Goal: Task Accomplishment & Management: Contribute content

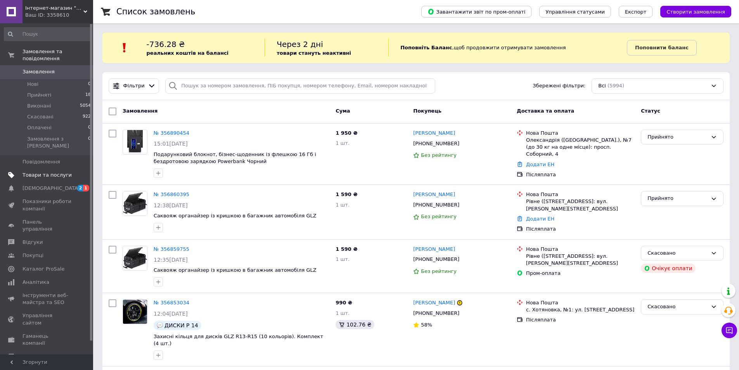
click at [44, 172] on span "Товари та послуги" at bounding box center [47, 175] width 49 height 7
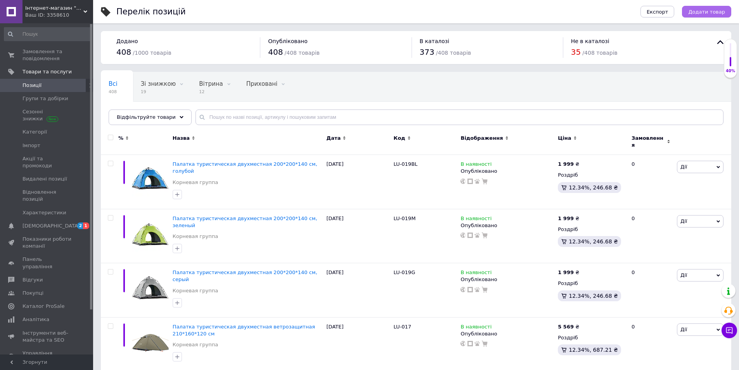
click at [716, 15] on button "Додати товар" at bounding box center [706, 12] width 49 height 12
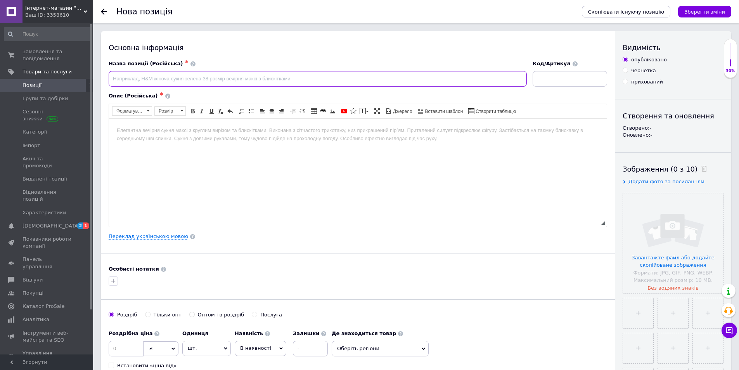
click at [177, 73] on input at bounding box center [318, 79] width 418 height 16
paste input "Беспроводная зарядка 3 в 1 для смартфона/часов/наушников 15 Вт, черная"
type input "Беспроводная зарядка 3 в 1 для смартфона/часов/наушников 15 Вт, черная"
click at [213, 140] on html at bounding box center [358, 130] width 498 height 24
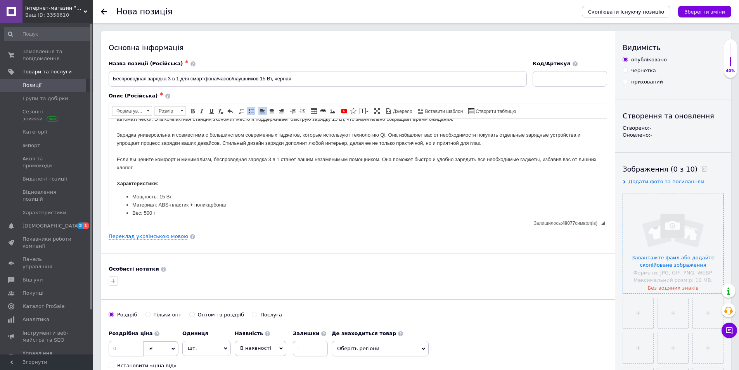
click at [674, 261] on input "file" at bounding box center [673, 243] width 100 height 100
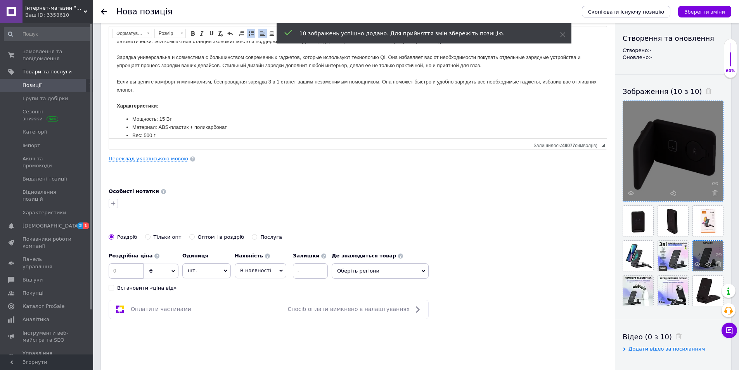
scroll to position [116, 0]
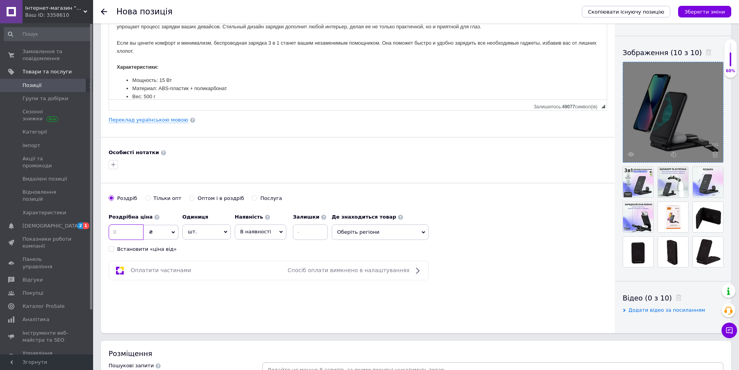
click at [115, 236] on input at bounding box center [126, 232] width 35 height 16
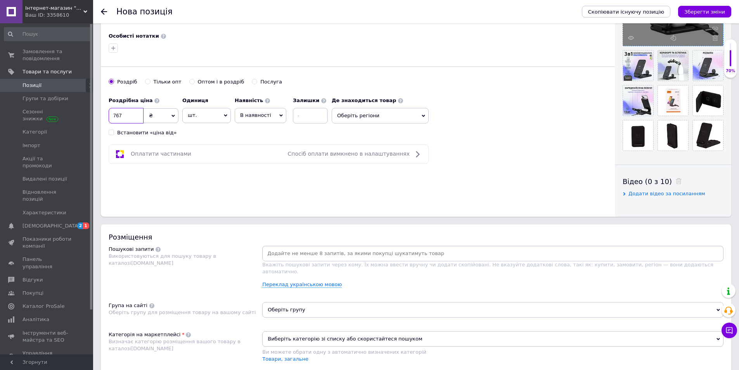
scroll to position [349, 0]
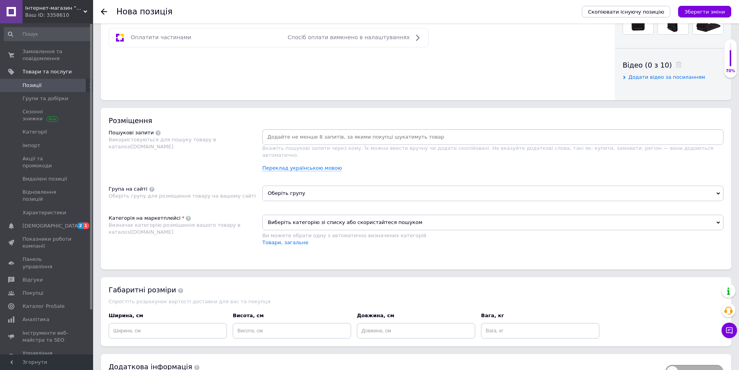
type input "767"
click at [300, 215] on span "Виберіть категорію зі списку або скористайтеся пошуком" at bounding box center [492, 223] width 461 height 16
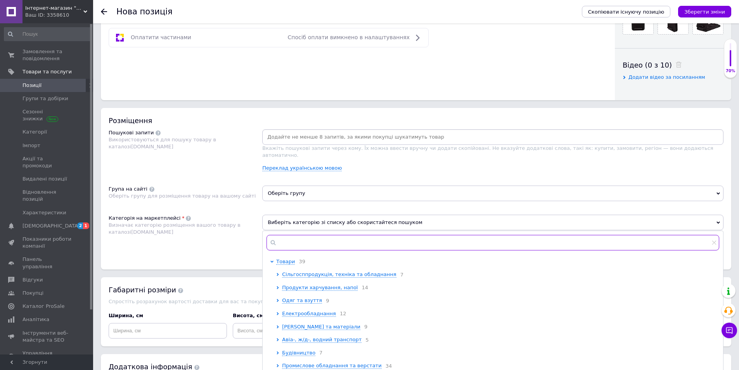
click at [307, 235] on input "text" at bounding box center [493, 243] width 453 height 16
paste input "Бездротова зарядка"
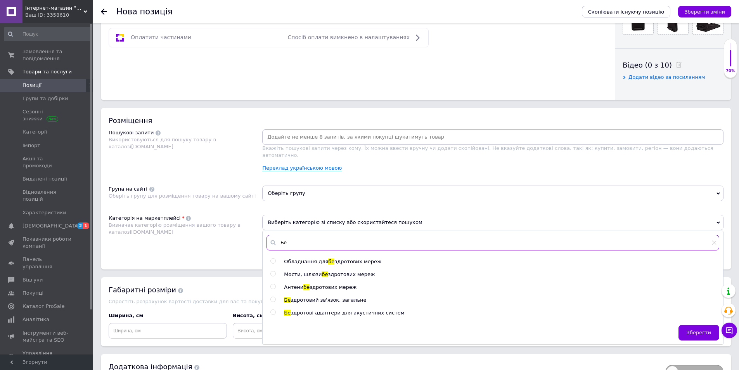
type input "Б"
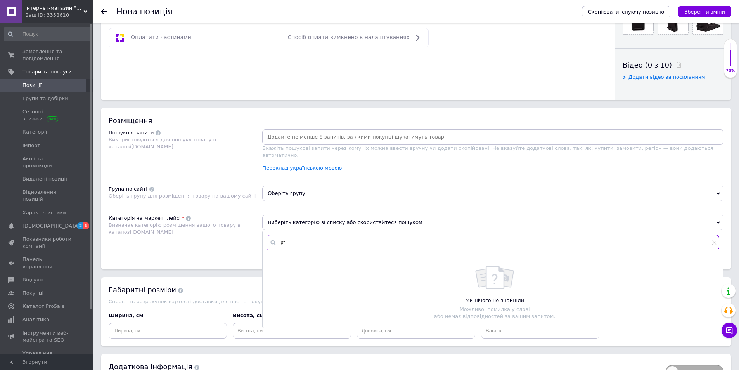
type input "p"
type input "з"
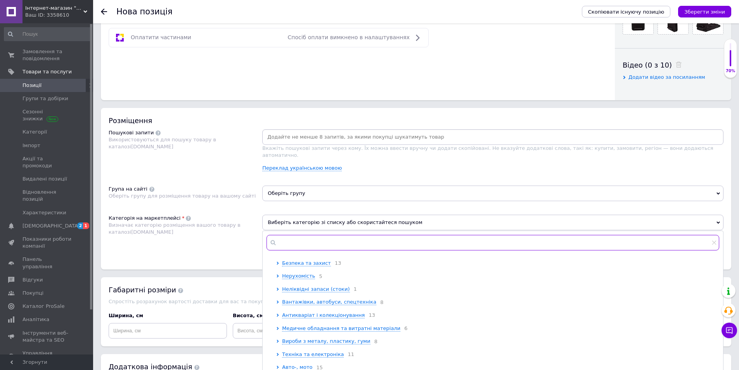
scroll to position [233, 0]
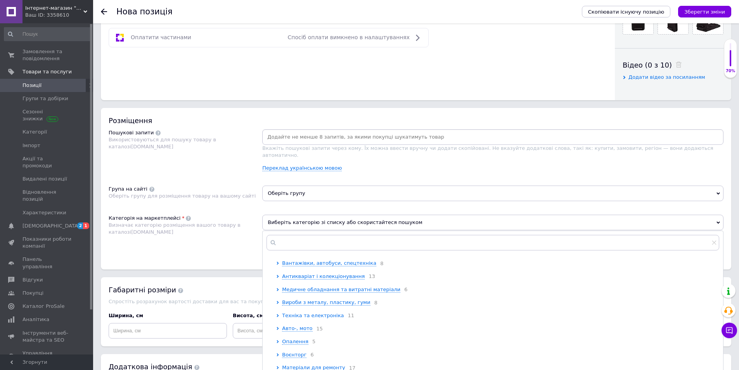
click at [276, 317] on icon at bounding box center [277, 315] width 3 height 3
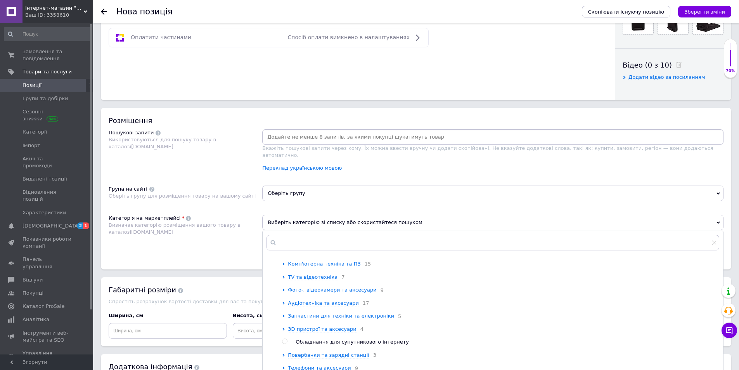
scroll to position [349, 0]
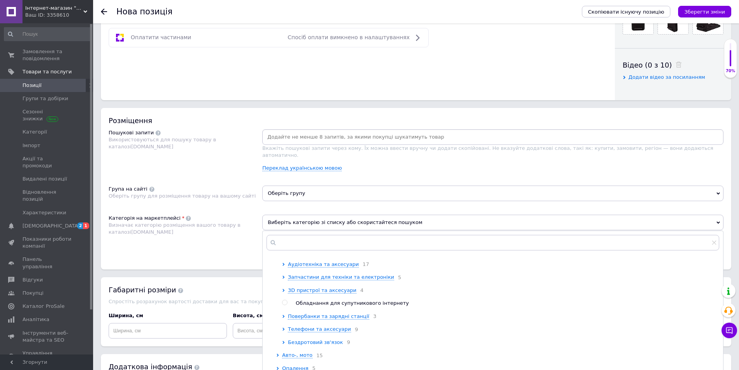
click at [283, 344] on icon at bounding box center [283, 342] width 3 height 3
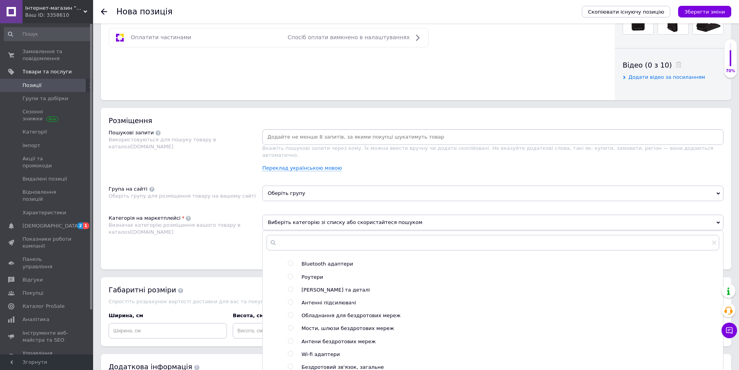
scroll to position [427, 0]
click at [283, 253] on icon at bounding box center [283, 251] width 3 height 3
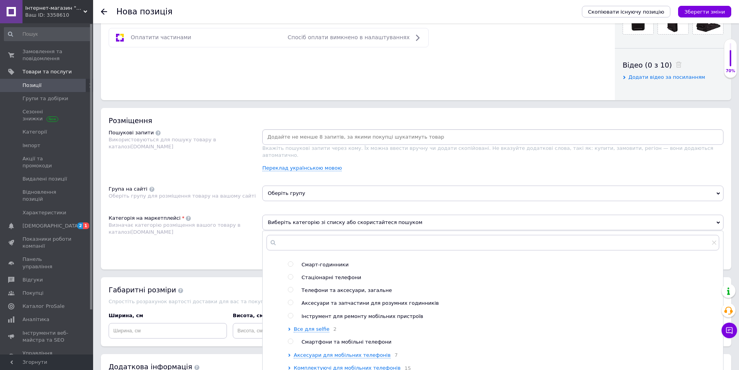
click at [291, 292] on input "radio" at bounding box center [290, 289] width 5 height 5
radio input "true"
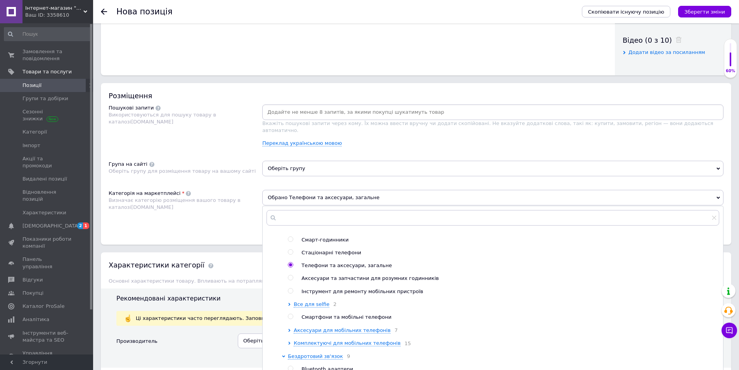
scroll to position [388, 0]
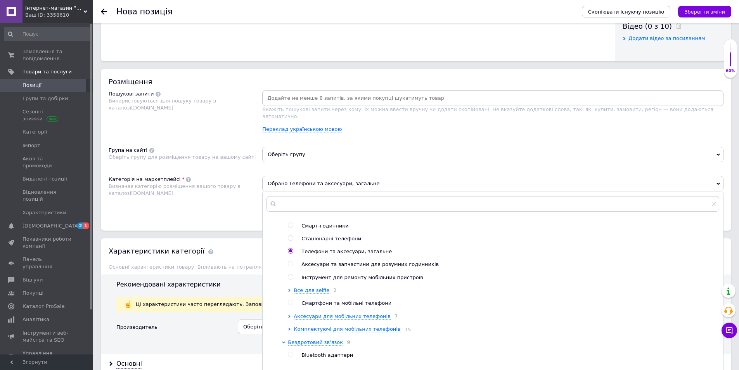
click at [213, 207] on div "Категорія на маркетплейсі Визначає категорію розміщення вашого товару в каталоз…" at bounding box center [186, 195] width 154 height 39
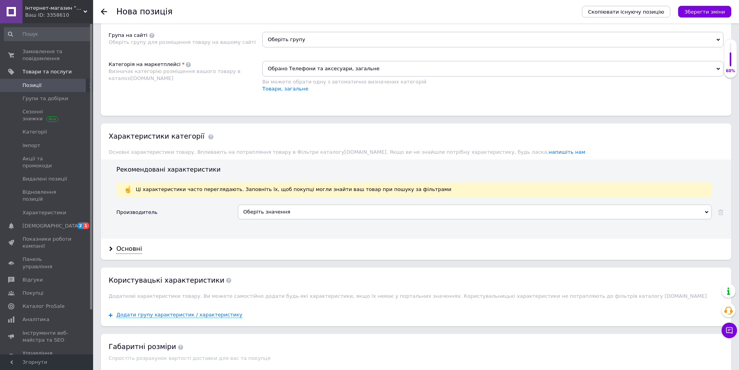
scroll to position [505, 0]
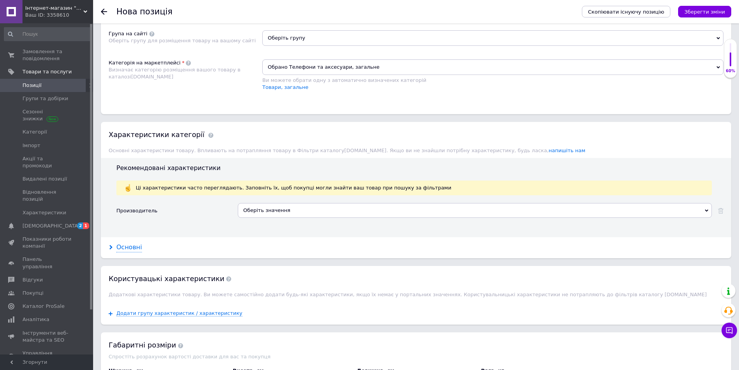
click at [121, 243] on div "Основні" at bounding box center [129, 247] width 26 height 9
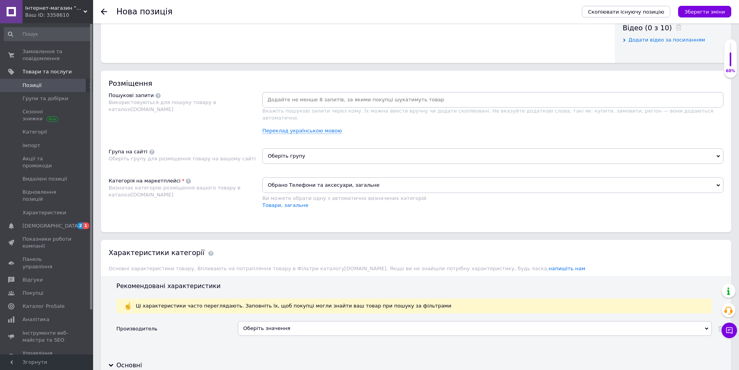
scroll to position [388, 0]
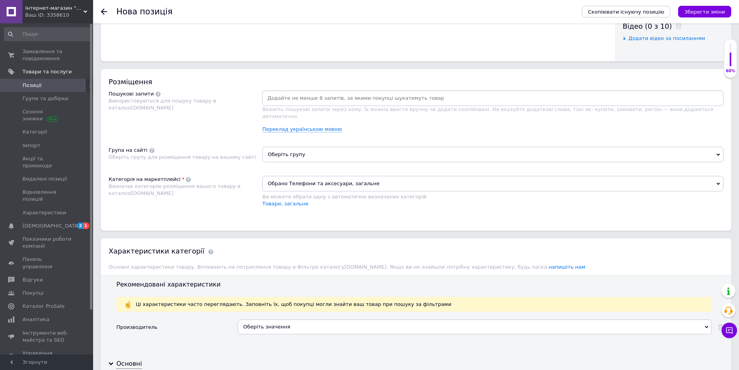
click at [298, 101] on input at bounding box center [493, 98] width 458 height 12
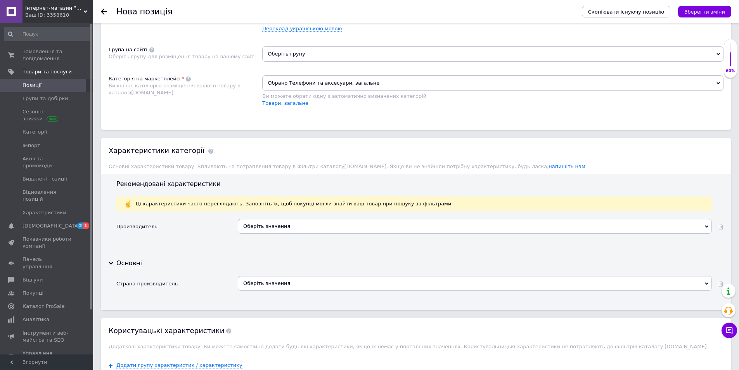
scroll to position [482, 0]
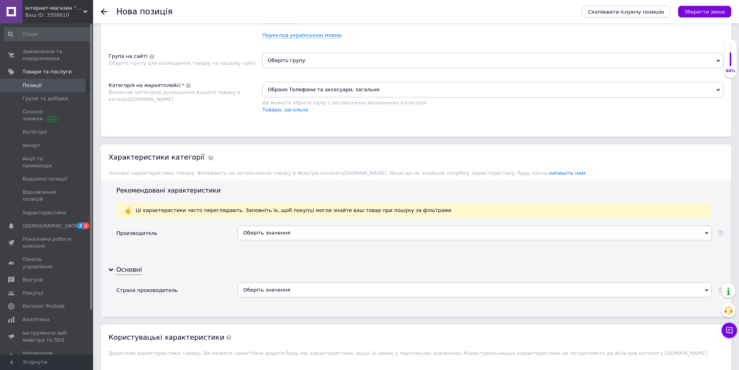
click at [311, 82] on span "Обрано Телефони та аксесуари, загальне" at bounding box center [492, 90] width 461 height 16
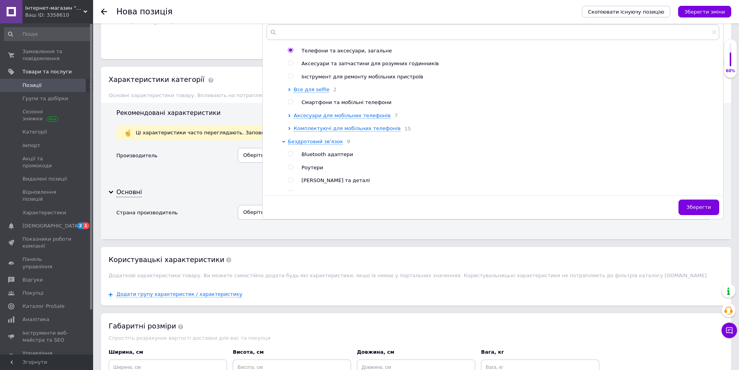
scroll to position [449, 0]
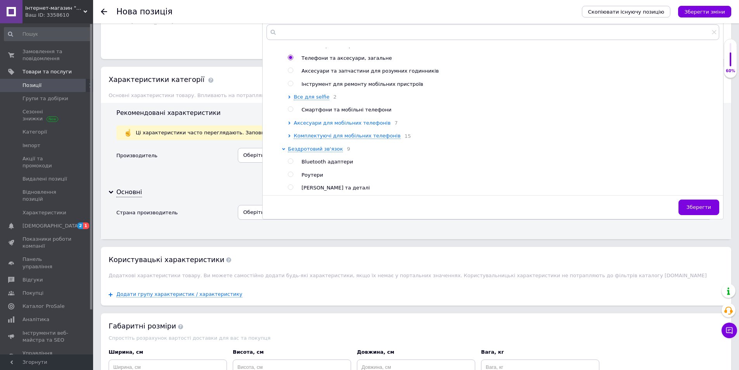
click at [289, 125] on icon at bounding box center [289, 122] width 3 height 3
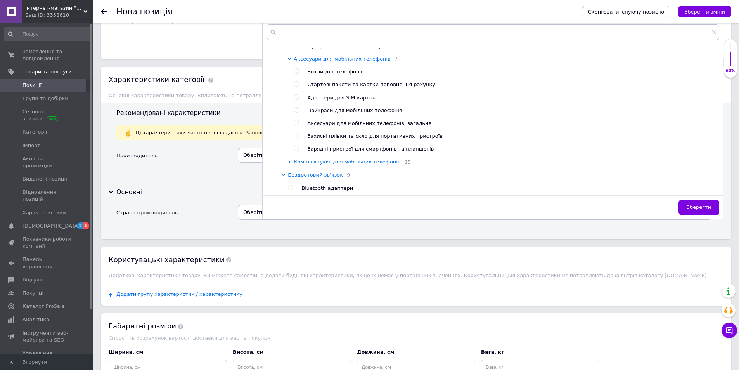
scroll to position [526, 0]
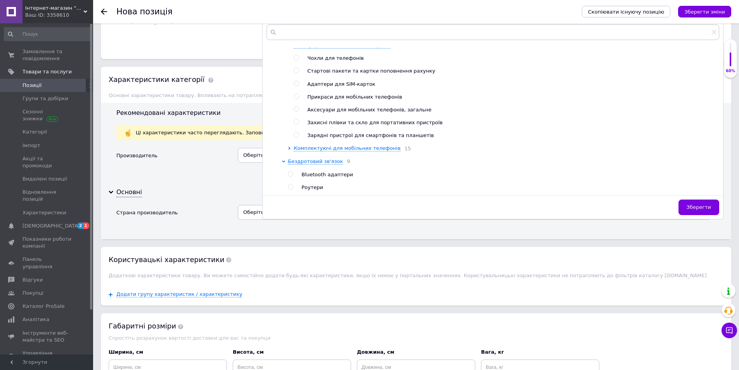
click at [297, 137] on input "radio" at bounding box center [296, 134] width 5 height 5
radio input "true"
radio input "false"
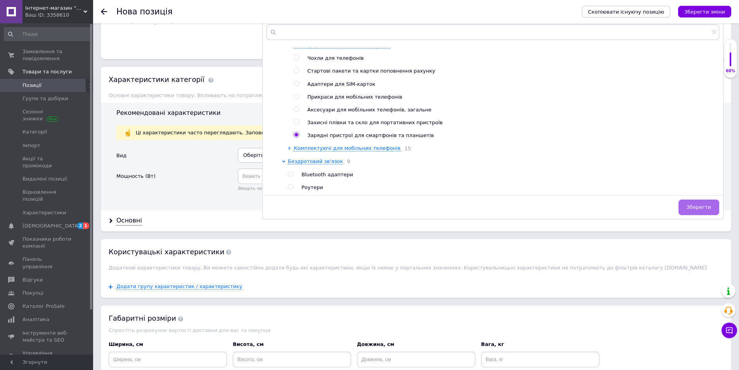
click at [707, 204] on span "Зберегти" at bounding box center [699, 207] width 24 height 6
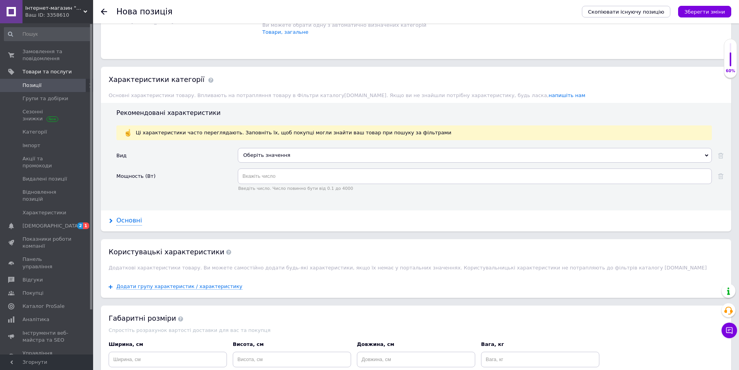
click at [122, 216] on div "Основні" at bounding box center [129, 220] width 26 height 9
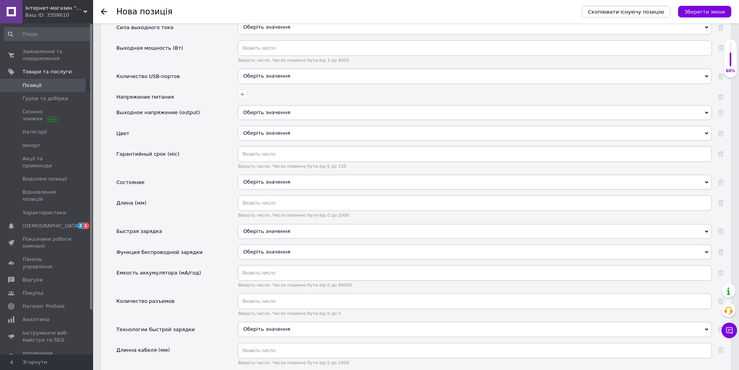
scroll to position [987, 0]
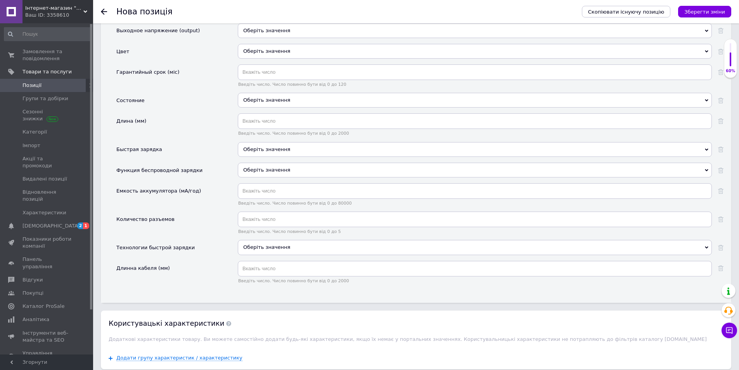
click at [269, 167] on span "Оберіть значення" at bounding box center [266, 170] width 47 height 6
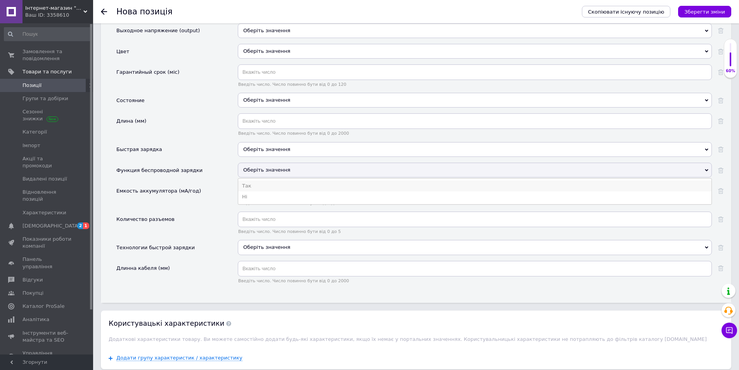
click at [264, 180] on li "Так" at bounding box center [474, 185] width 473 height 11
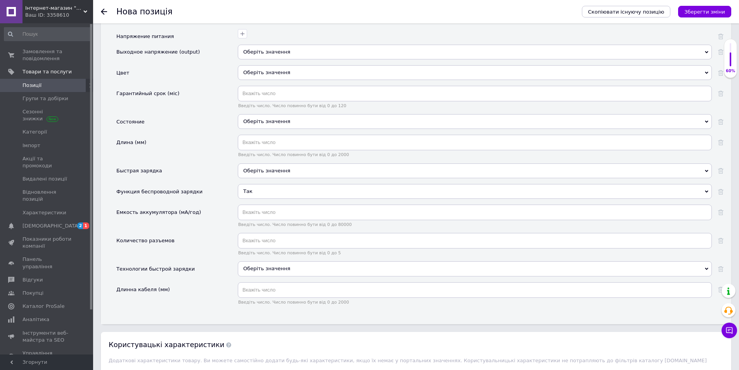
scroll to position [948, 0]
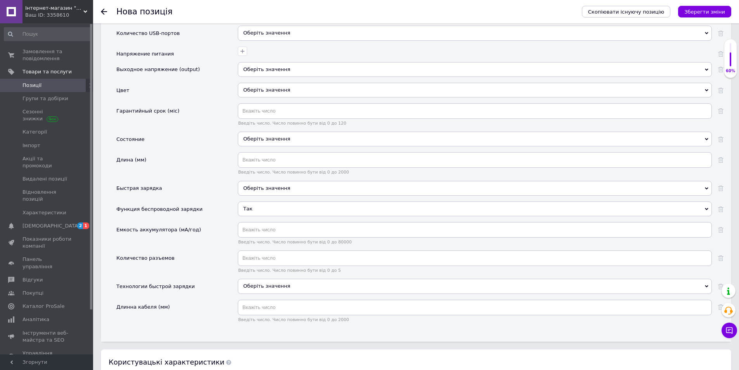
click at [272, 132] on div "Оберіть значення" at bounding box center [475, 139] width 474 height 15
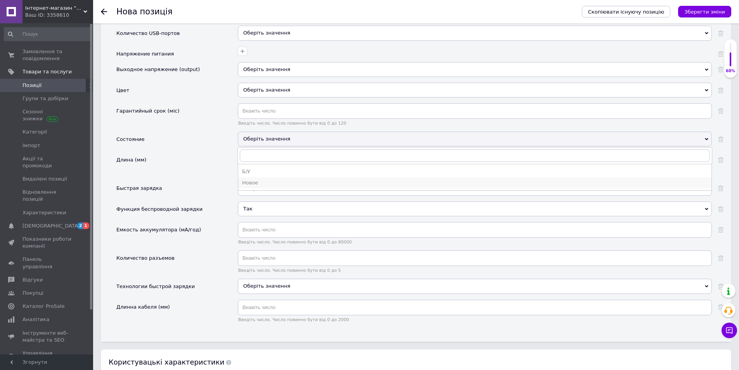
click at [256, 179] on div "Новое" at bounding box center [475, 182] width 466 height 7
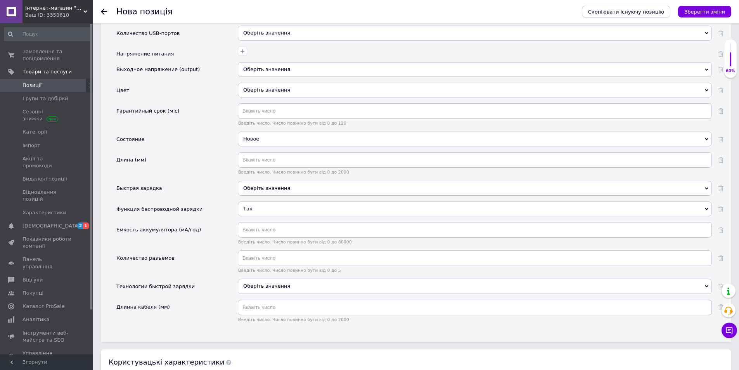
click at [284, 83] on div "Оберіть значення" at bounding box center [475, 90] width 474 height 15
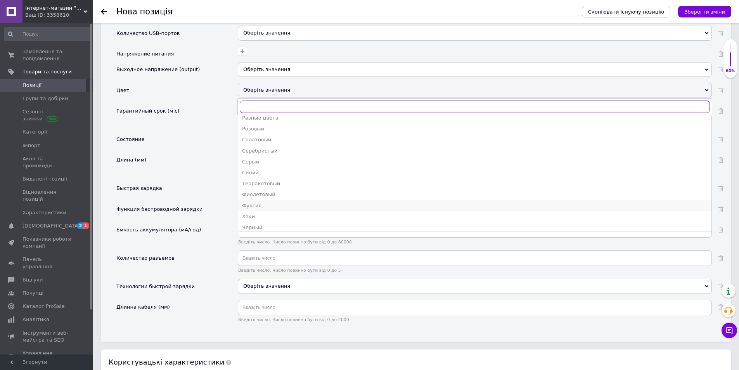
scroll to position [129, 0]
click at [269, 220] on div "Черный" at bounding box center [475, 223] width 466 height 7
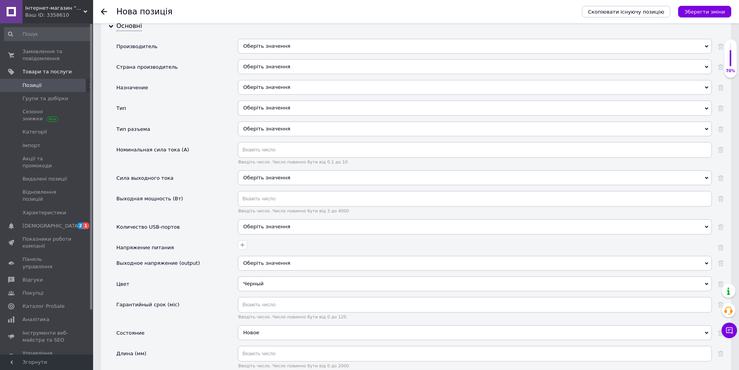
scroll to position [754, 0]
click at [277, 82] on div "Оберіть значення" at bounding box center [475, 87] width 474 height 15
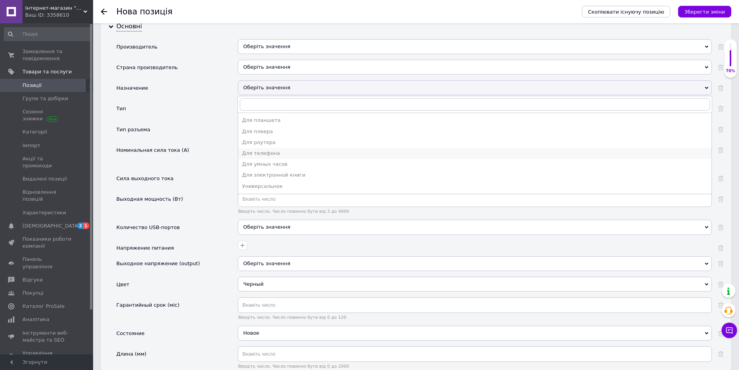
click at [269, 150] on div "Для телефона" at bounding box center [475, 153] width 466 height 7
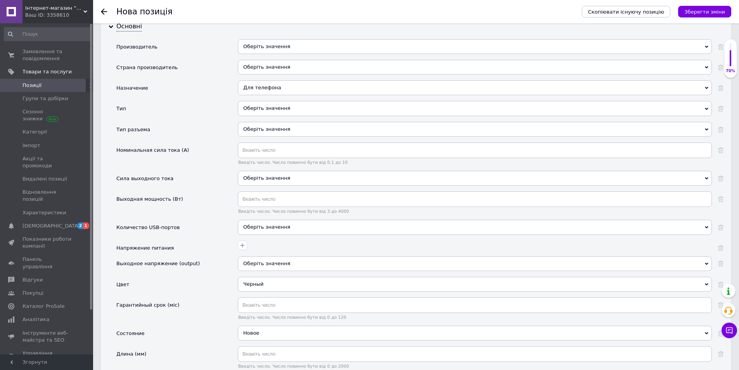
click at [288, 86] on div "Для телефона" at bounding box center [475, 87] width 474 height 15
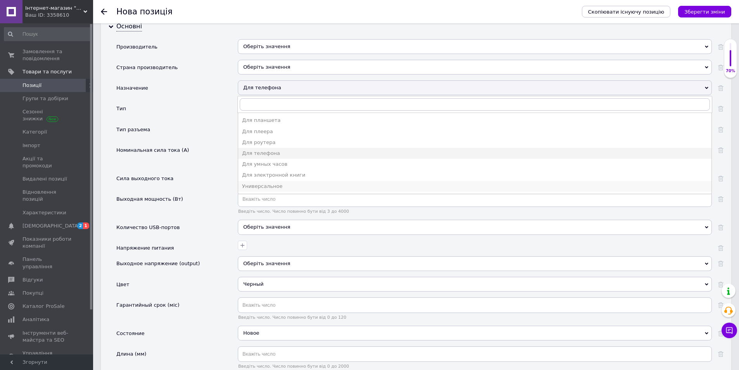
click at [274, 183] on div "Универсальное" at bounding box center [475, 186] width 466 height 7
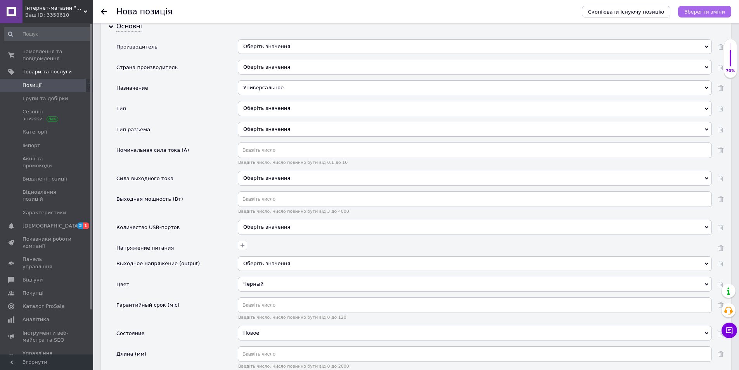
click at [702, 15] on icon "Зберегти зміни" at bounding box center [705, 12] width 41 height 6
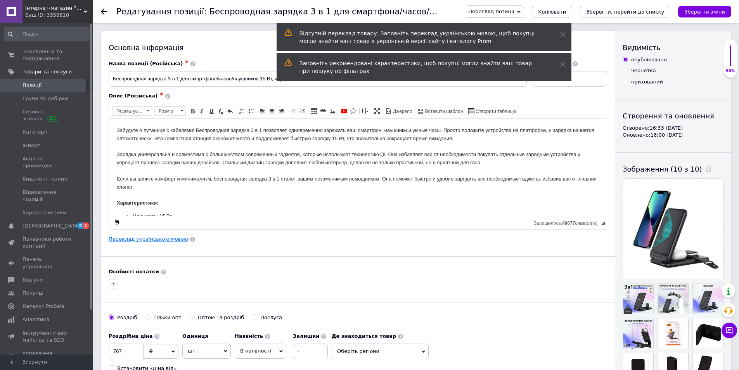
click at [145, 239] on link "Переклад українською мовою" at bounding box center [149, 239] width 80 height 6
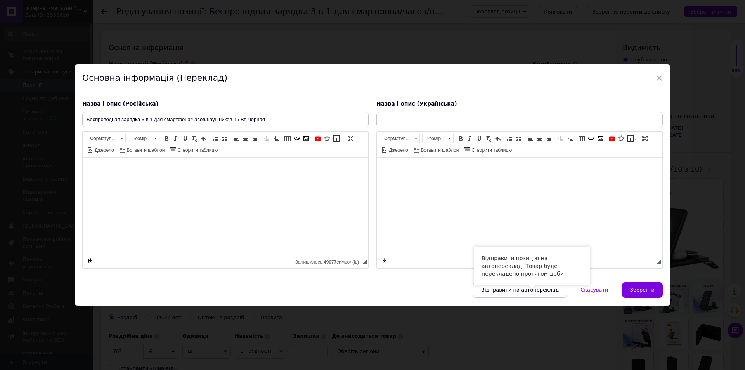
click at [546, 290] on span "Відправити на автопереклад" at bounding box center [520, 290] width 78 height 6
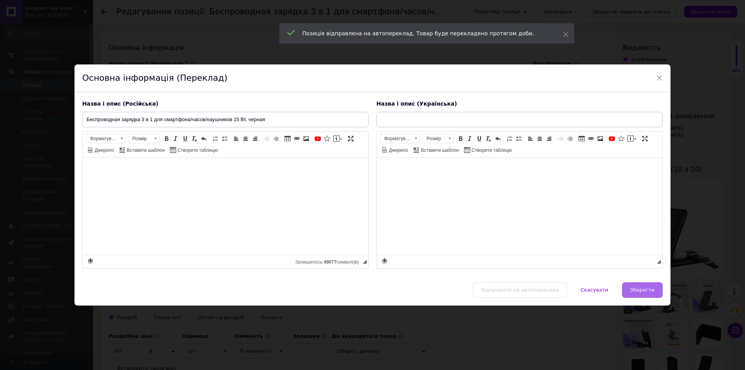
click at [638, 292] on span "Зберегти" at bounding box center [642, 290] width 24 height 6
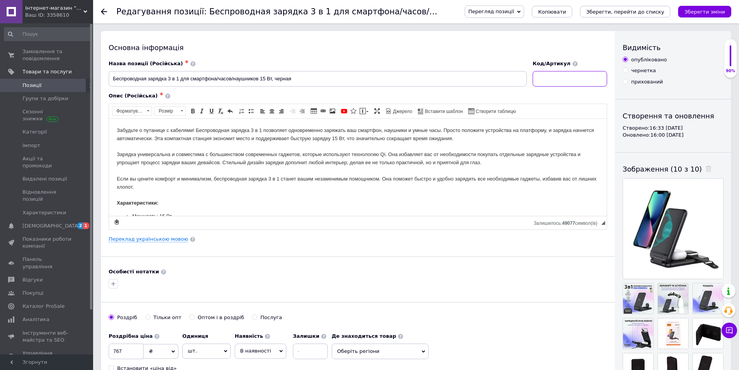
click at [576, 80] on input at bounding box center [570, 79] width 75 height 16
paste input "UR149B"
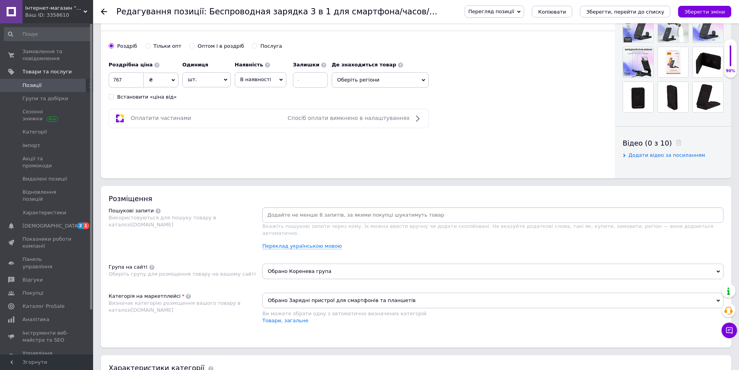
scroll to position [272, 0]
type input "UR149B"
click at [316, 219] on input at bounding box center [493, 215] width 458 height 12
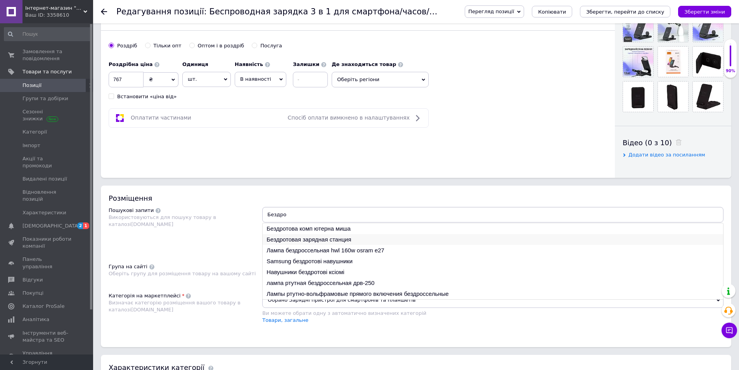
type input "Бездро"
click at [323, 238] on li "Бездротовая зарядная станция" at bounding box center [493, 239] width 461 height 11
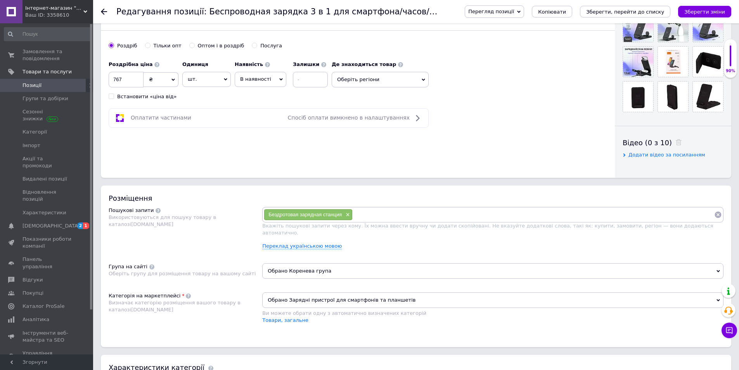
click at [391, 215] on input at bounding box center [534, 215] width 362 height 12
click at [318, 243] on link "Переклад українською мовою" at bounding box center [302, 246] width 80 height 6
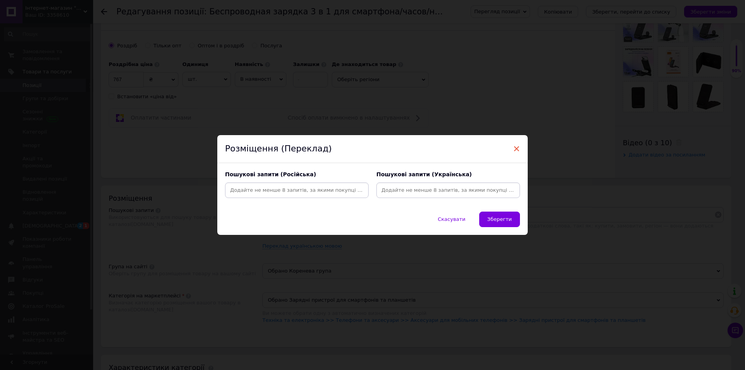
click at [518, 144] on span "×" at bounding box center [516, 148] width 7 height 13
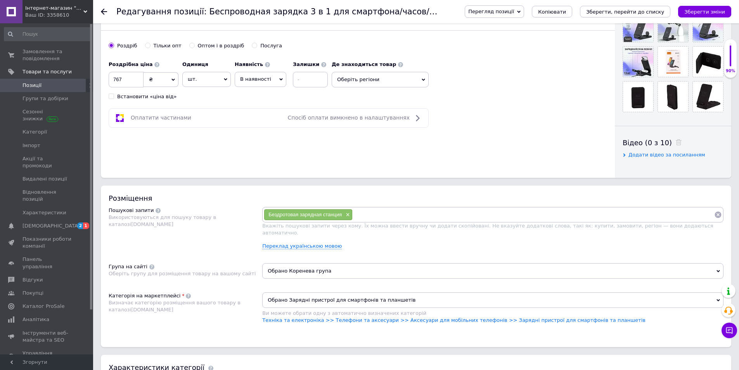
click at [375, 212] on input at bounding box center [534, 215] width 362 height 12
drag, startPoint x: 264, startPoint y: 216, endPoint x: 323, endPoint y: 214, distance: 59.0
click at [323, 214] on div "Бездротовая зарядная станция ×" at bounding box center [308, 215] width 89 height 12
copy span "Бездротовая зарядная"
click at [412, 220] on input at bounding box center [534, 215] width 362 height 12
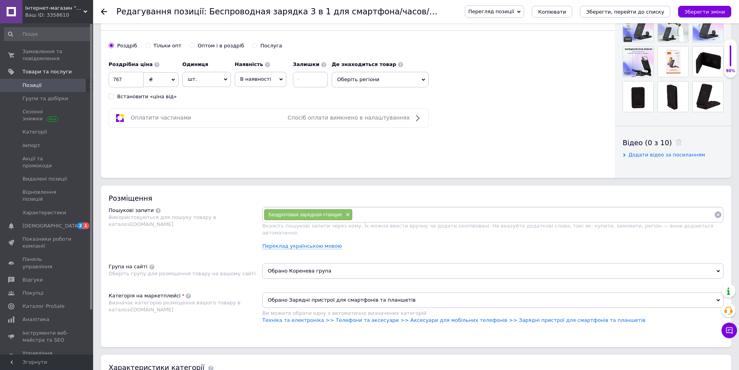
paste input "Бездротовая зарядная"
drag, startPoint x: 415, startPoint y: 215, endPoint x: 401, endPoint y: 215, distance: 14.0
click at [401, 215] on input "Бездротовая зарядная" at bounding box center [534, 215] width 362 height 12
type input "Бездротовая зарядка"
click at [439, 217] on input at bounding box center [566, 215] width 297 height 12
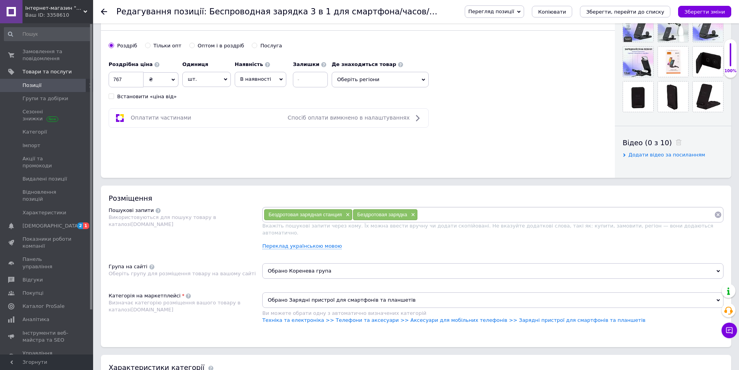
type input "м"
paste input "Бездротовая зарядная"
drag, startPoint x: 473, startPoint y: 216, endPoint x: 447, endPoint y: 215, distance: 25.7
click at [447, 215] on input "Бездротовая зарядная" at bounding box center [566, 215] width 297 height 12
type input "Бездротова зарядка універсальна"
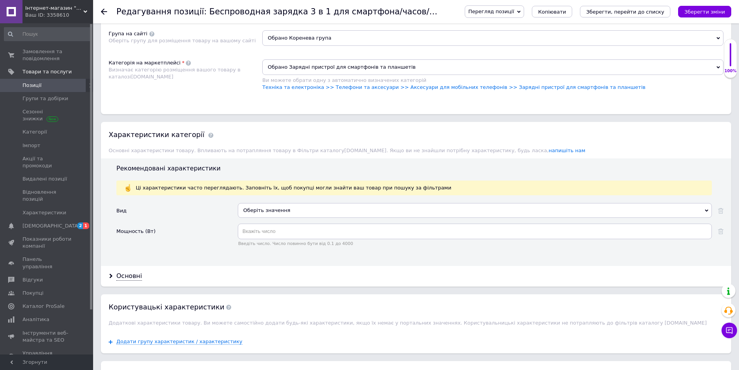
scroll to position [543, 0]
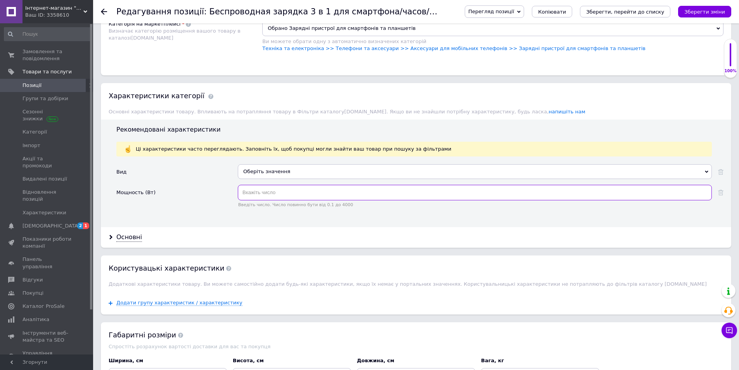
click at [293, 185] on input "text" at bounding box center [475, 193] width 474 height 16
type input "15"
click at [698, 10] on icon "Зберегти зміни" at bounding box center [705, 12] width 41 height 6
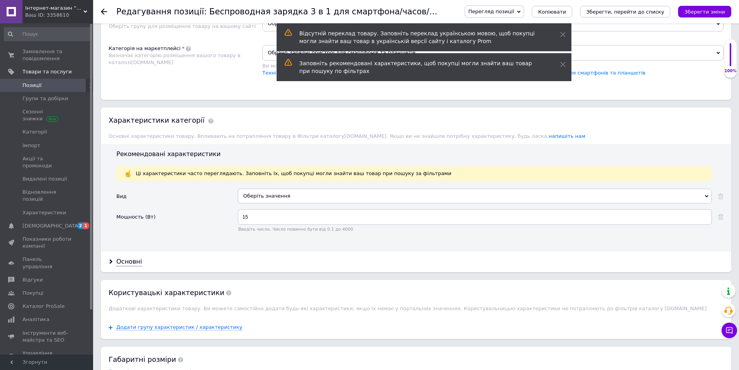
scroll to position [582, 0]
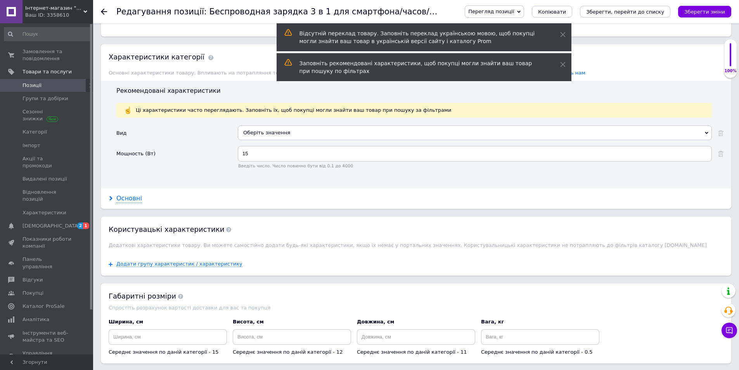
click at [139, 194] on div "Основні" at bounding box center [129, 198] width 26 height 9
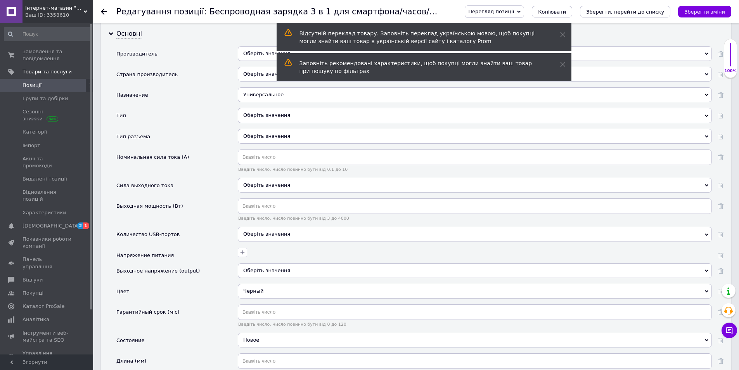
scroll to position [776, 0]
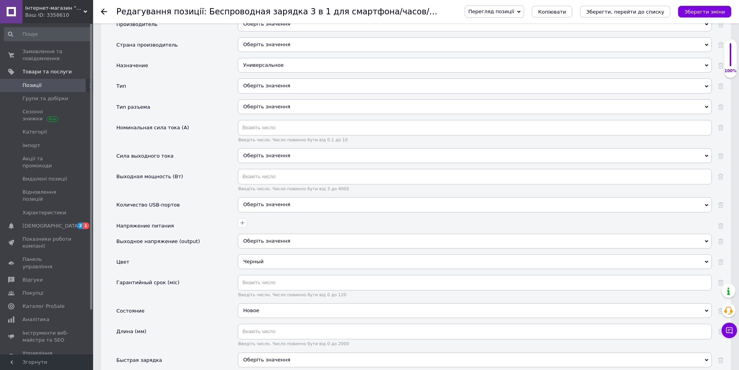
click at [288, 78] on div "Оберіть значення" at bounding box center [475, 85] width 474 height 15
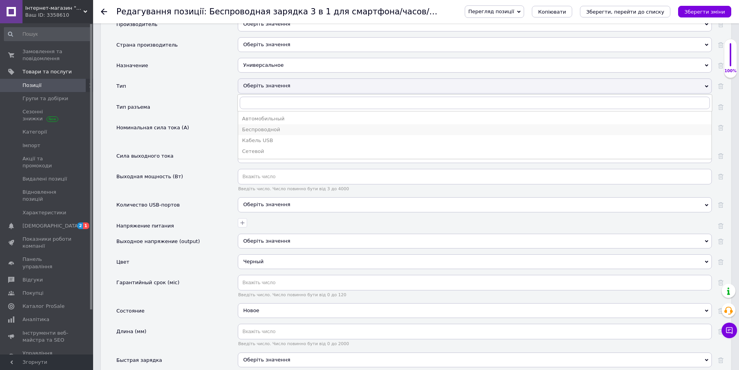
click at [274, 126] on div "Беспроводной" at bounding box center [475, 129] width 466 height 7
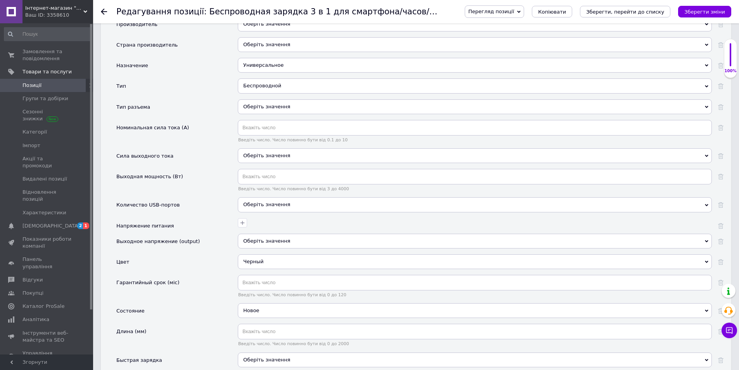
click at [291, 99] on div "Оберіть значення" at bounding box center [475, 106] width 474 height 15
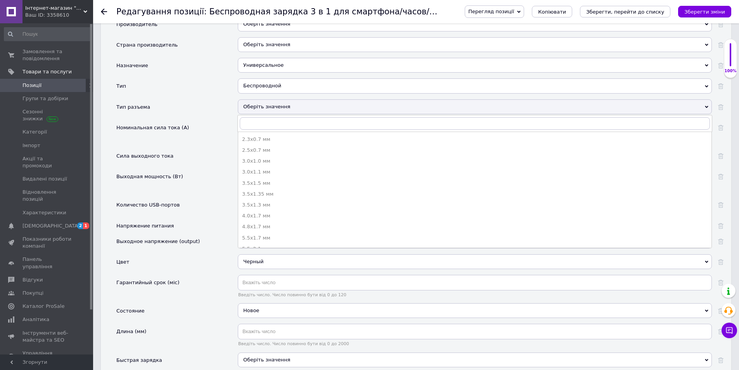
click at [271, 99] on div "Оберіть значення" at bounding box center [475, 106] width 474 height 15
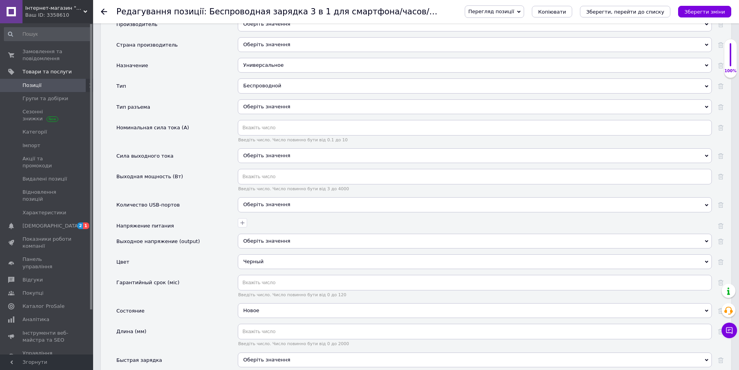
click at [272, 78] on div "Беспроводной" at bounding box center [475, 85] width 474 height 15
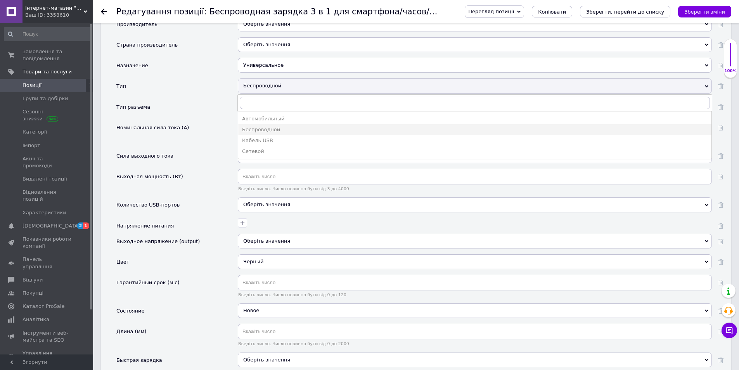
click at [218, 99] on div "Тип разъема" at bounding box center [176, 109] width 121 height 21
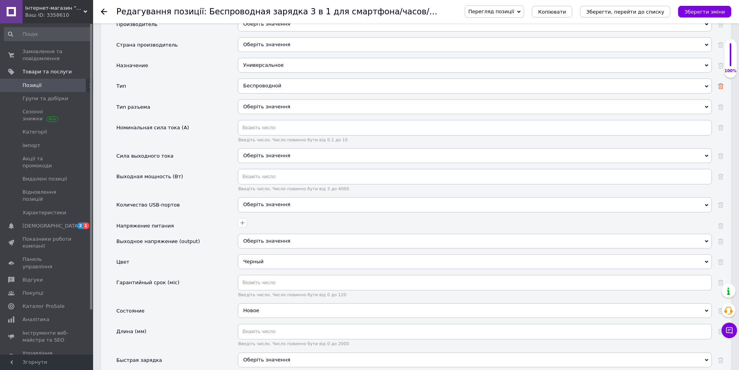
click at [723, 83] on use at bounding box center [720, 85] width 5 height 5
click at [702, 9] on icon "Зберегти зміни" at bounding box center [705, 12] width 41 height 6
